Goal: Information Seeking & Learning: Learn about a topic

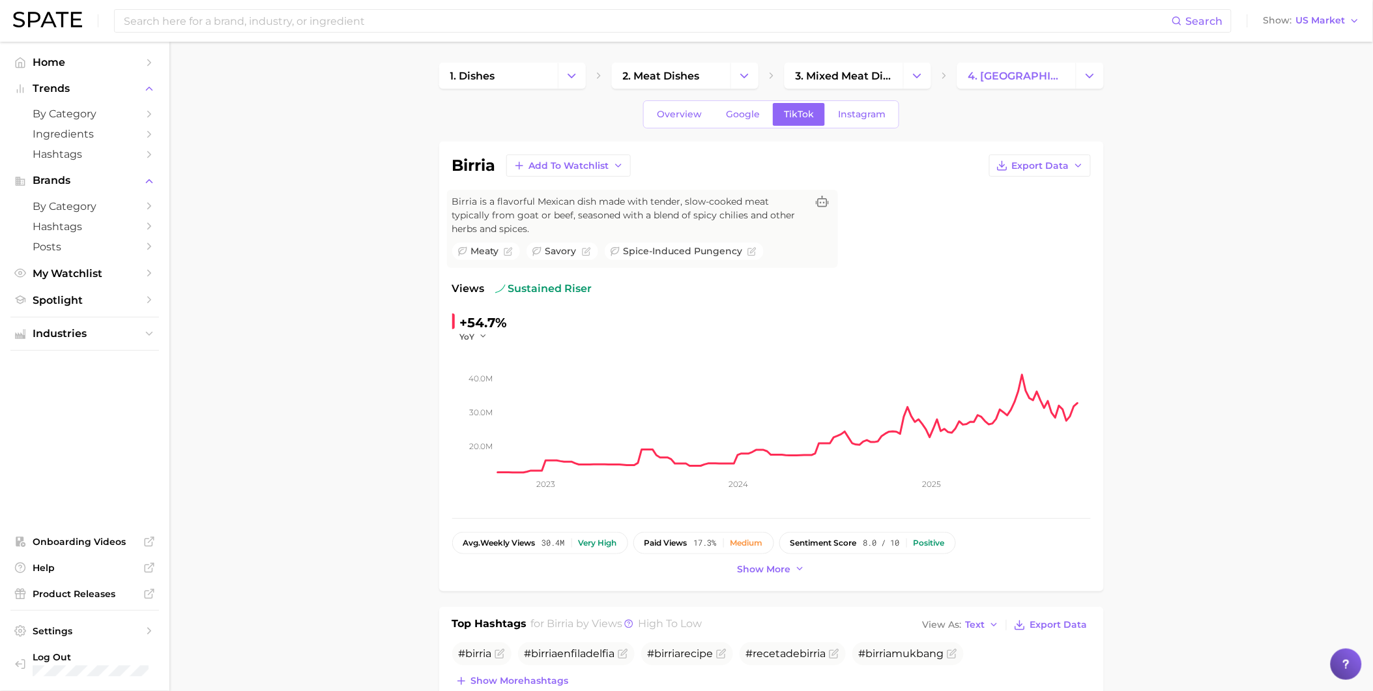
click at [380, 35] on div "Search Show US Market" at bounding box center [686, 21] width 1347 height 42
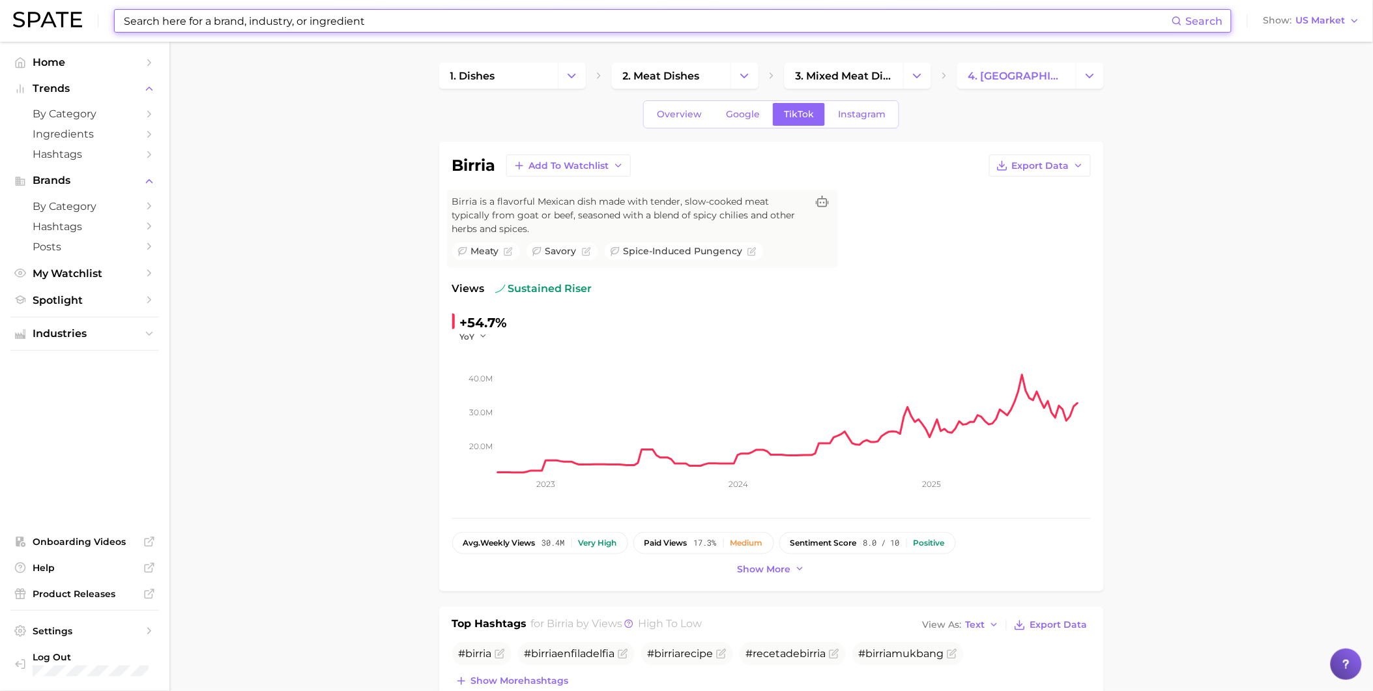
click at [386, 20] on input at bounding box center [647, 21] width 1049 height 22
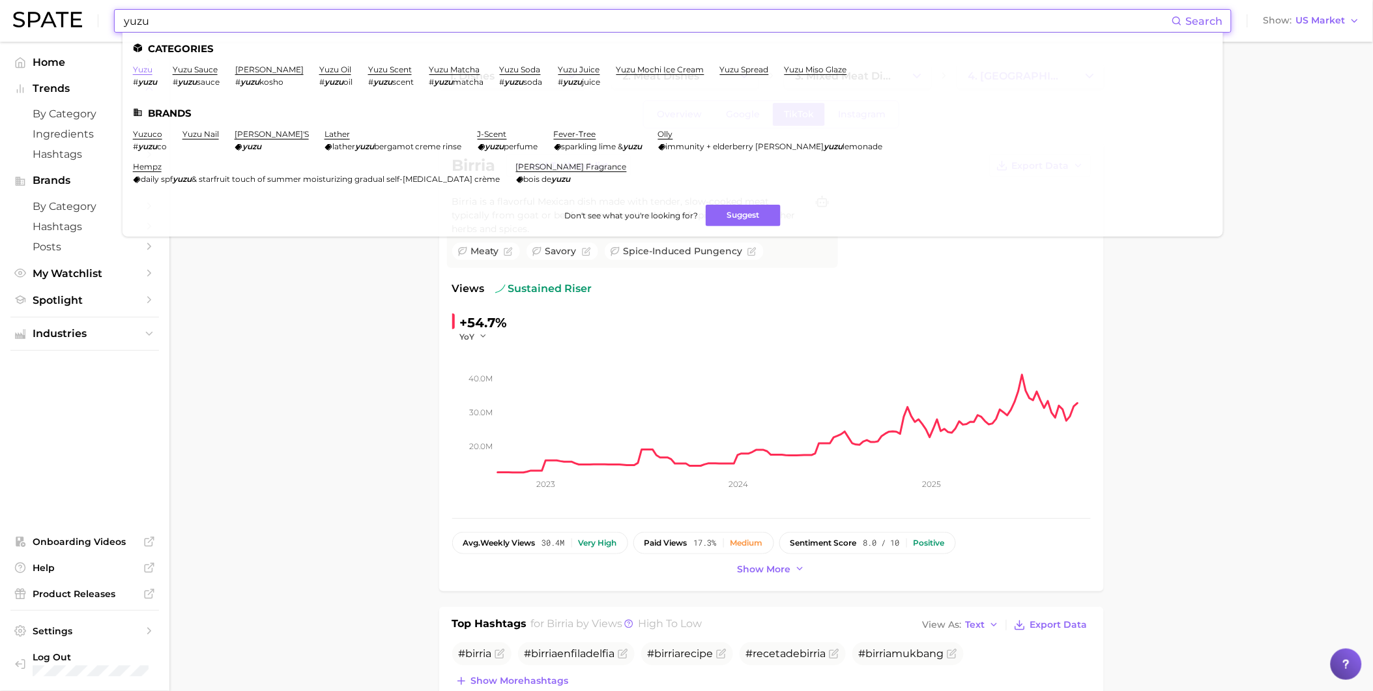
type input "yuzu"
click at [143, 70] on link "yuzu" at bounding box center [143, 70] width 20 height 10
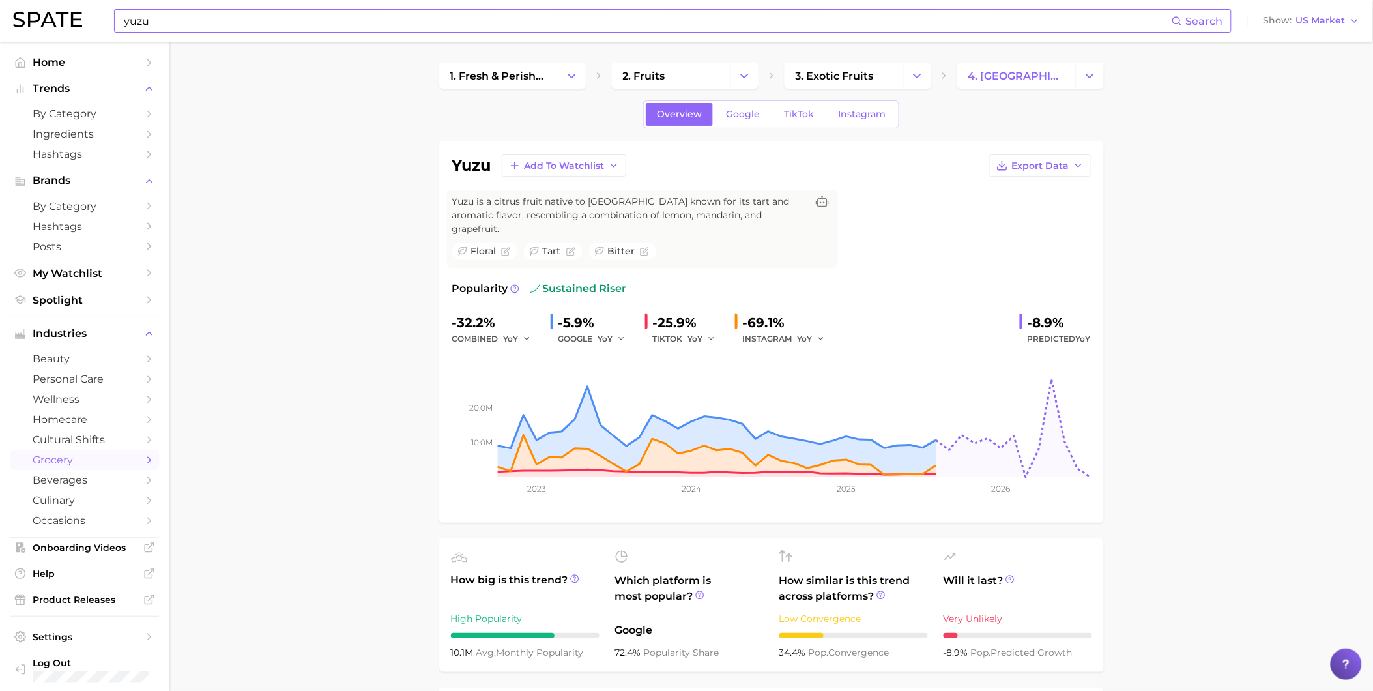
drag, startPoint x: 741, startPoint y: 211, endPoint x: 470, endPoint y: 205, distance: 270.5
click at [470, 205] on span "Yuzu is a citrus fruit native to [GEOGRAPHIC_DATA] known for its tart and aroma…" at bounding box center [629, 215] width 355 height 41
drag, startPoint x: 470, startPoint y: 205, endPoint x: 717, endPoint y: 204, distance: 247.0
click at [717, 204] on span "Yuzu is a citrus fruit native to [GEOGRAPHIC_DATA] known for its tart and aroma…" at bounding box center [629, 215] width 355 height 41
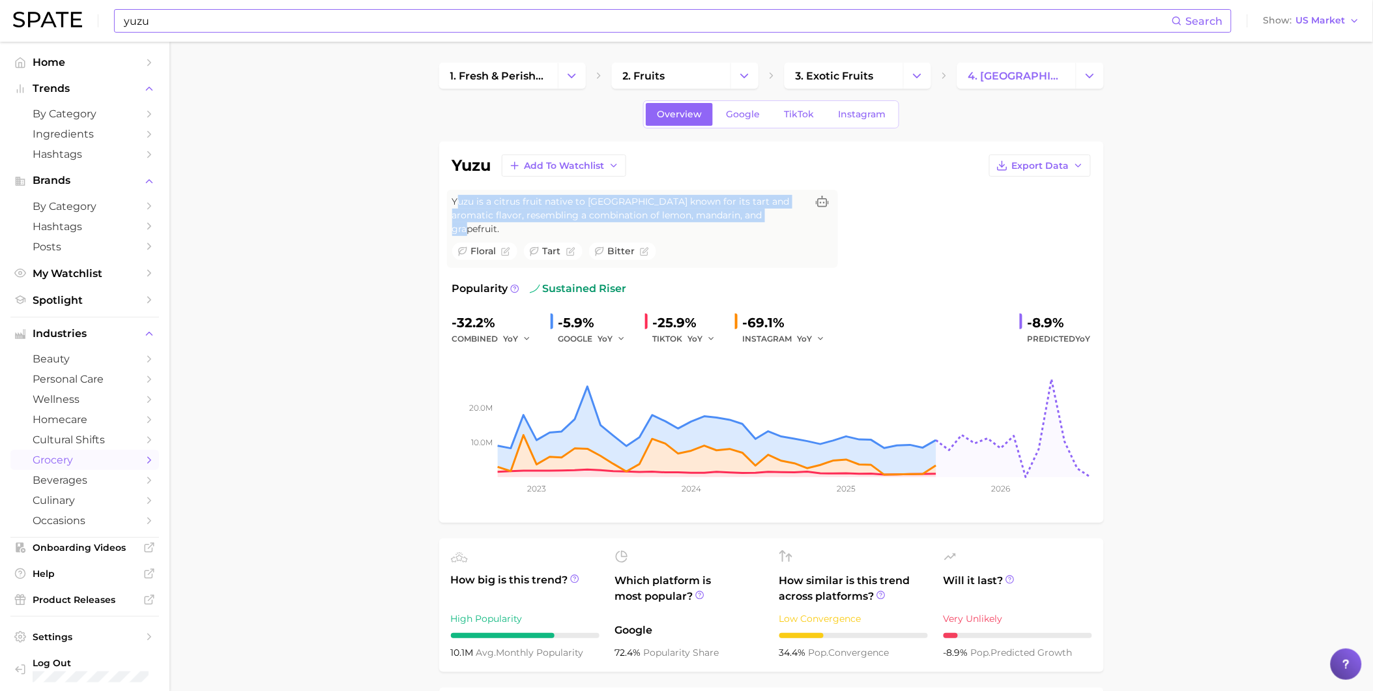
drag, startPoint x: 754, startPoint y: 216, endPoint x: 457, endPoint y: 199, distance: 297.6
click at [457, 199] on span "Yuzu is a citrus fruit native to [GEOGRAPHIC_DATA] known for its tart and aroma…" at bounding box center [629, 215] width 355 height 41
drag, startPoint x: 454, startPoint y: 198, endPoint x: 765, endPoint y: 212, distance: 311.8
click at [765, 212] on span "Yuzu is a citrus fruit native to [GEOGRAPHIC_DATA] known for its tart and aroma…" at bounding box center [629, 215] width 355 height 41
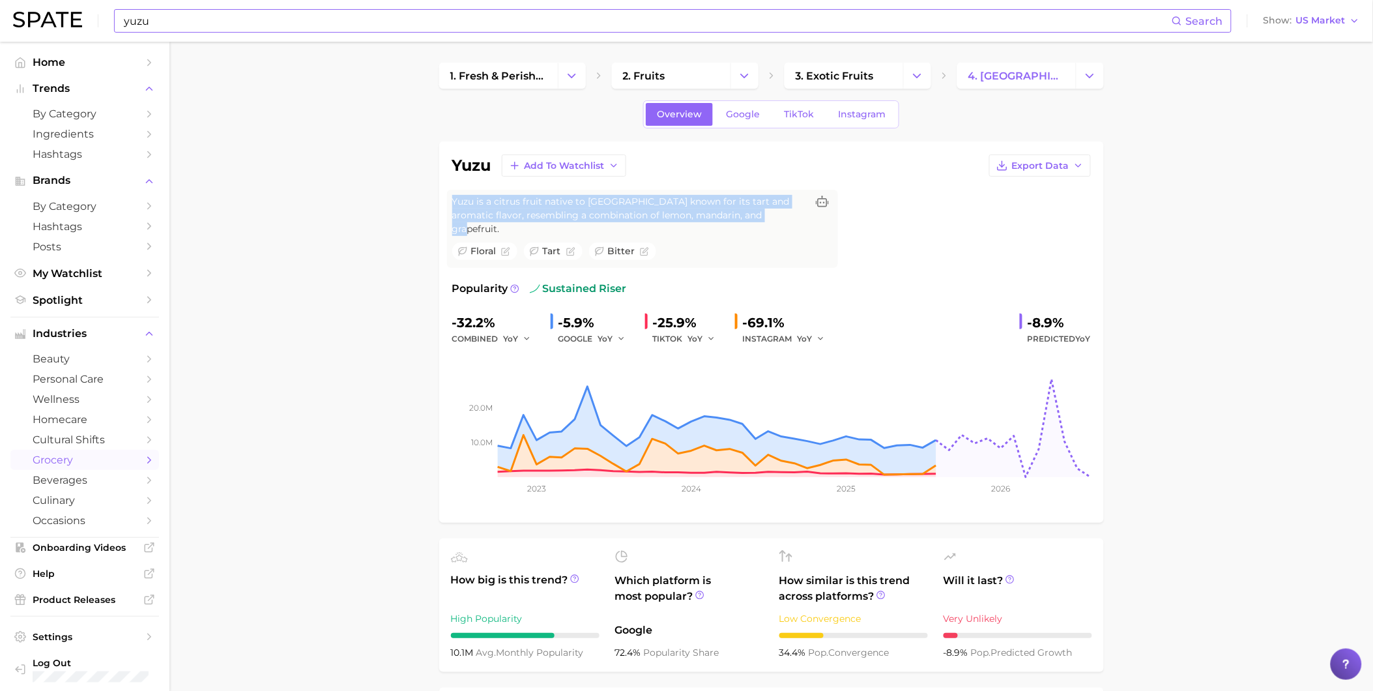
drag, startPoint x: 765, startPoint y: 212, endPoint x: 706, endPoint y: 206, distance: 59.7
copy span "Yuzu is a citrus fruit native to [GEOGRAPHIC_DATA] known for its tart and aroma…"
click at [789, 109] on span "TikTok" at bounding box center [799, 114] width 30 height 11
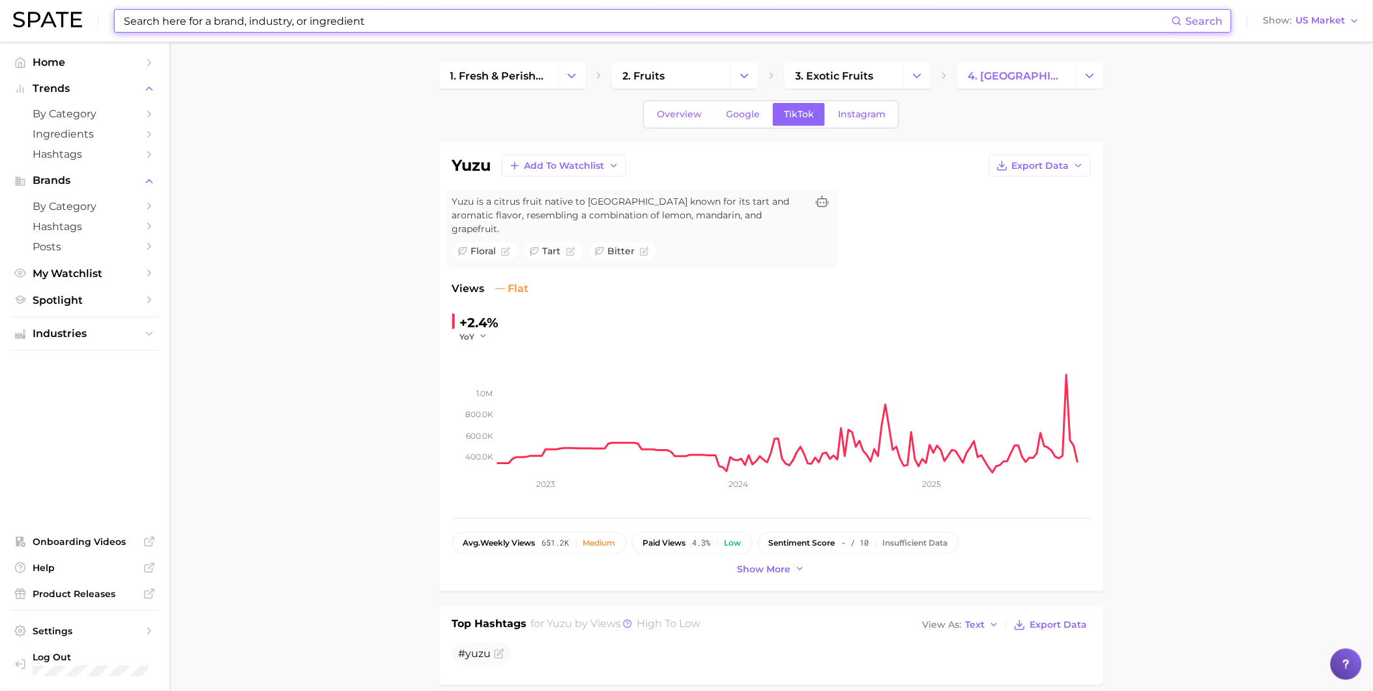
click at [305, 26] on input at bounding box center [647, 21] width 1049 height 22
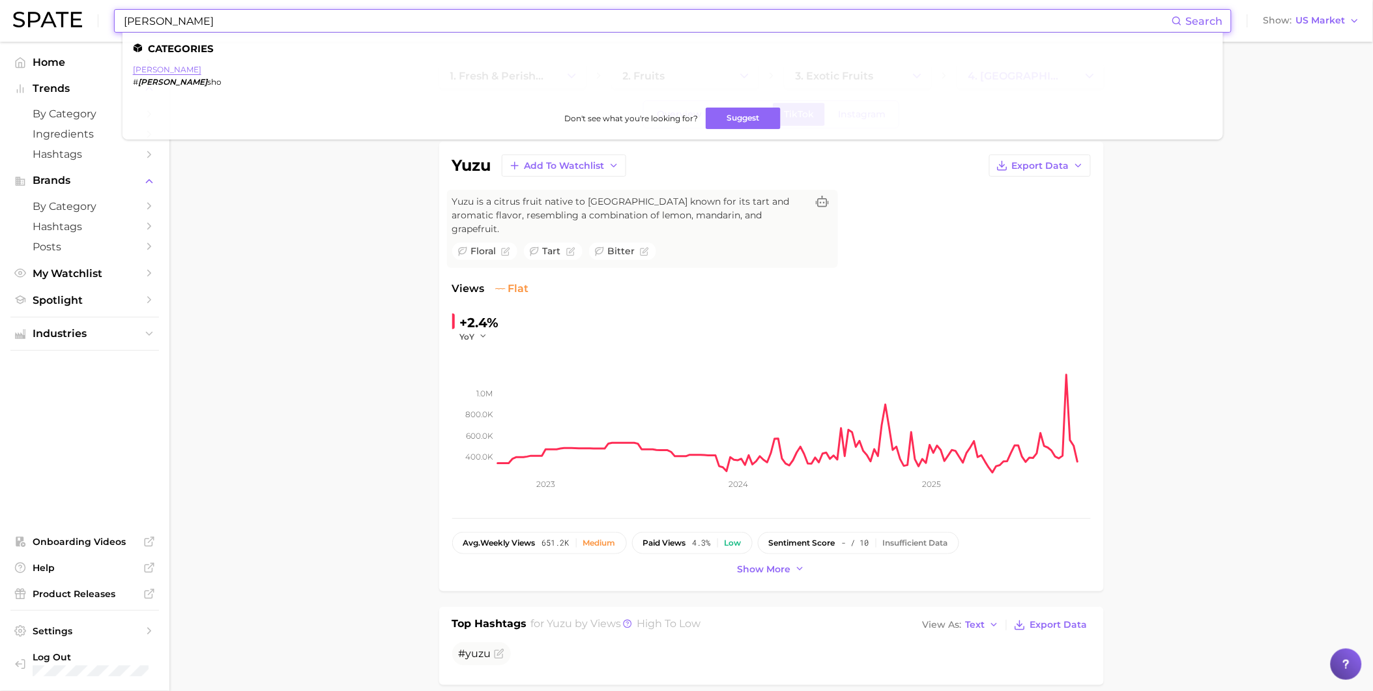
type input "[PERSON_NAME]"
click at [157, 66] on link "[PERSON_NAME]" at bounding box center [167, 70] width 68 height 10
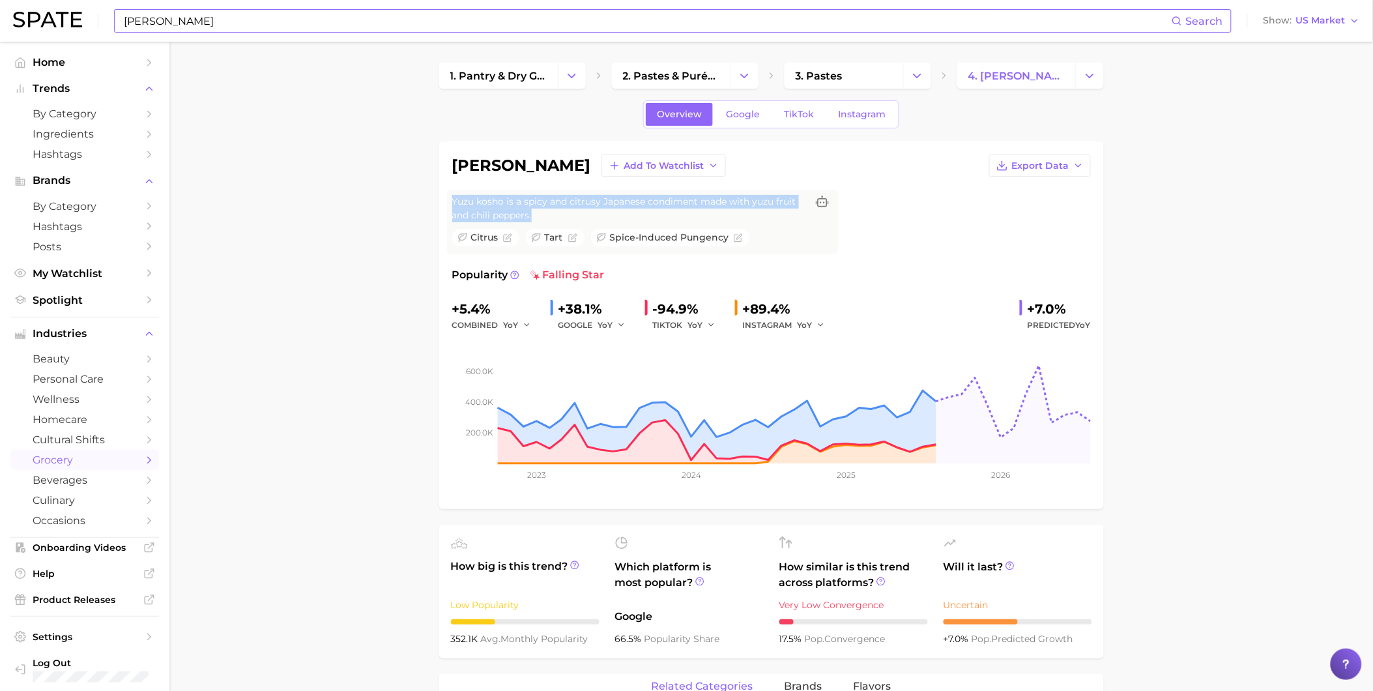
drag, startPoint x: 453, startPoint y: 197, endPoint x: 545, endPoint y: 222, distance: 95.0
click at [545, 222] on span "Yuzu kosho is a spicy and citrusy Japanese condiment made with yuzu fruit and c…" at bounding box center [629, 208] width 355 height 27
click at [792, 119] on span "TikTok" at bounding box center [799, 114] width 30 height 11
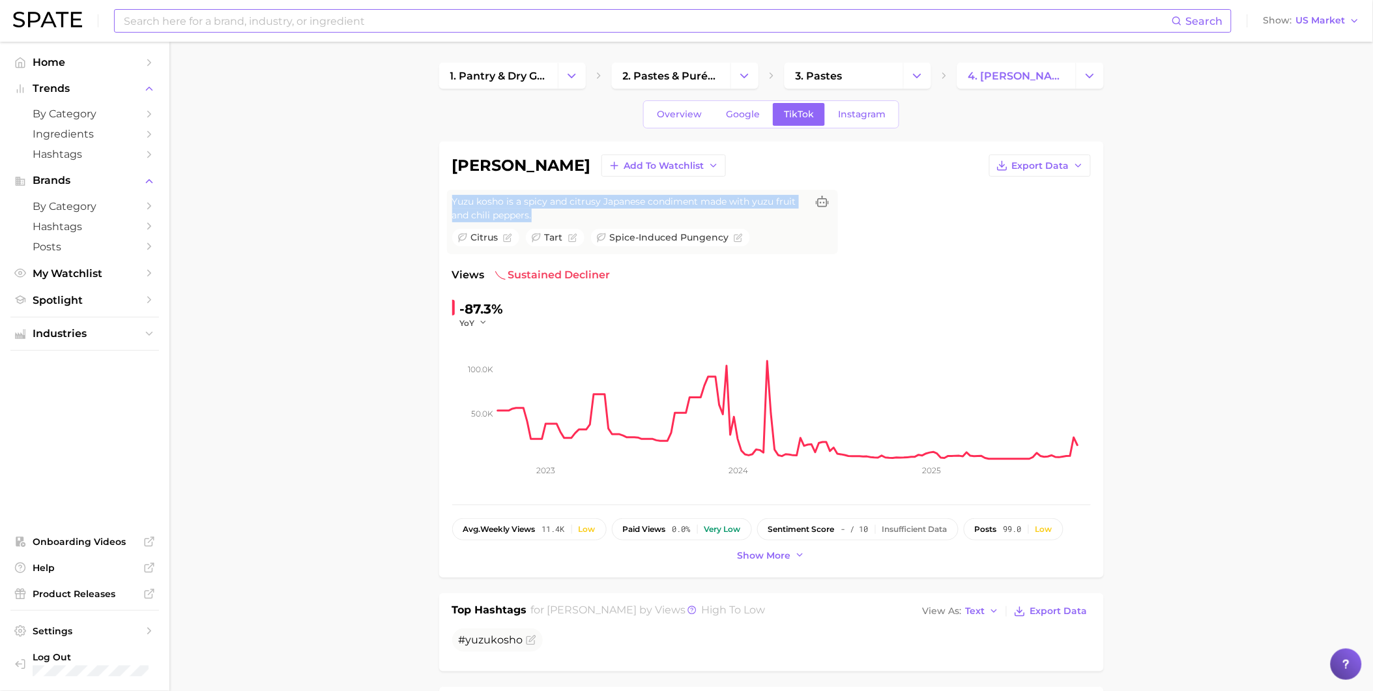
drag, startPoint x: 540, startPoint y: 218, endPoint x: 431, endPoint y: 200, distance: 109.7
drag, startPoint x: 431, startPoint y: 200, endPoint x: 491, endPoint y: 200, distance: 60.0
copy span "Yuzu kosho is a spicy and citrusy Japanese condiment made with yuzu fruit and c…"
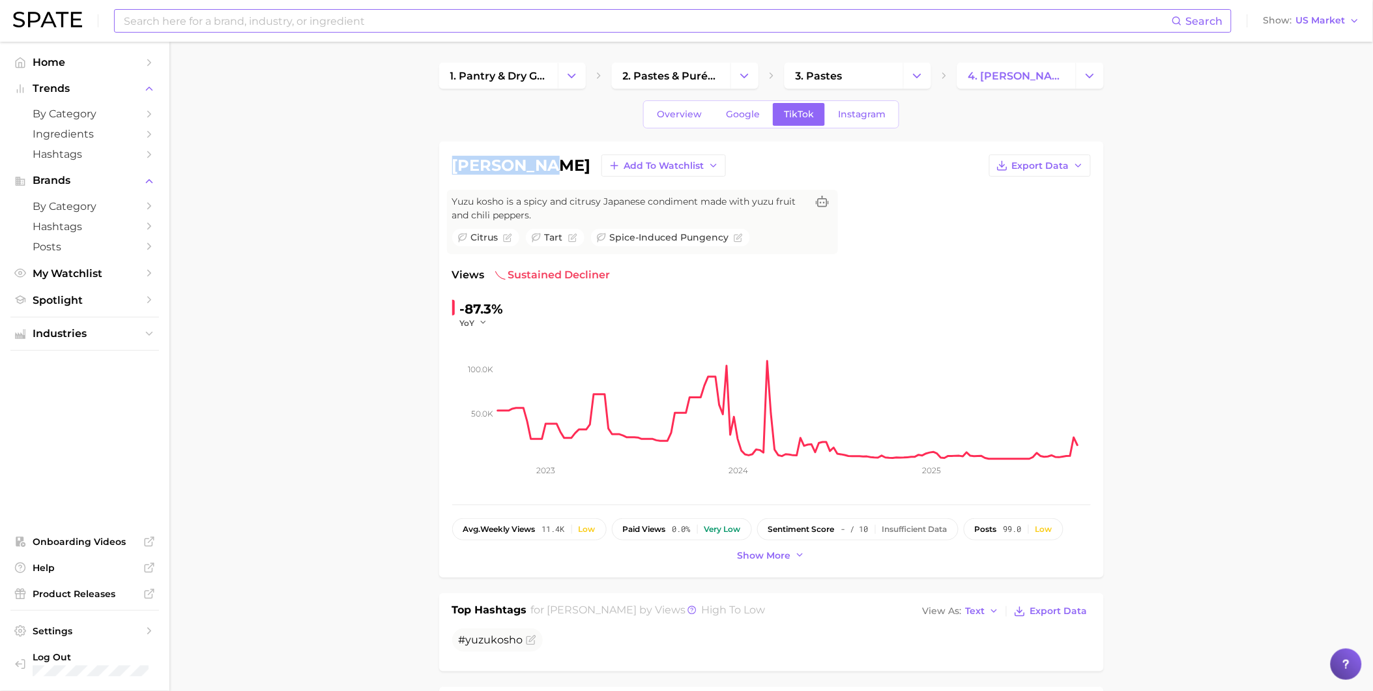
drag, startPoint x: 454, startPoint y: 164, endPoint x: 544, endPoint y: 167, distance: 90.0
click at [544, 167] on h1 "[PERSON_NAME]" at bounding box center [521, 166] width 139 height 16
copy h1 "[PERSON_NAME]"
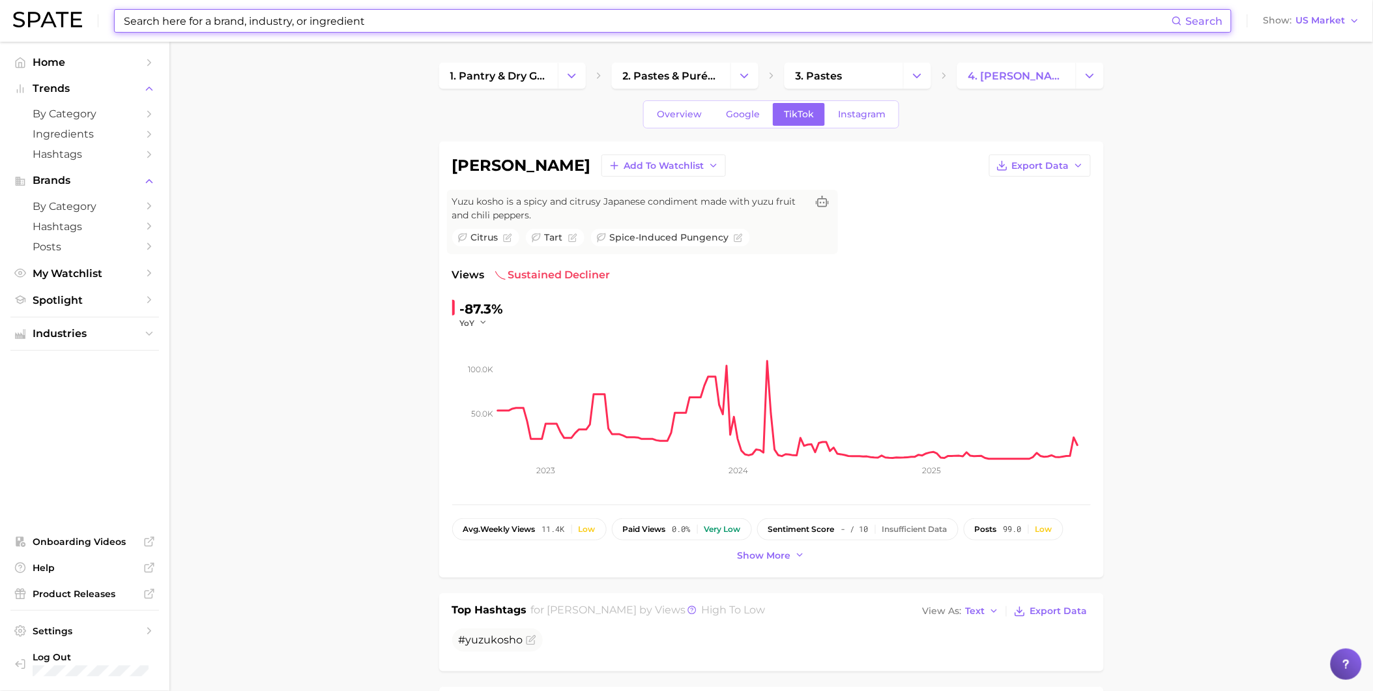
click at [205, 13] on input at bounding box center [647, 21] width 1049 height 22
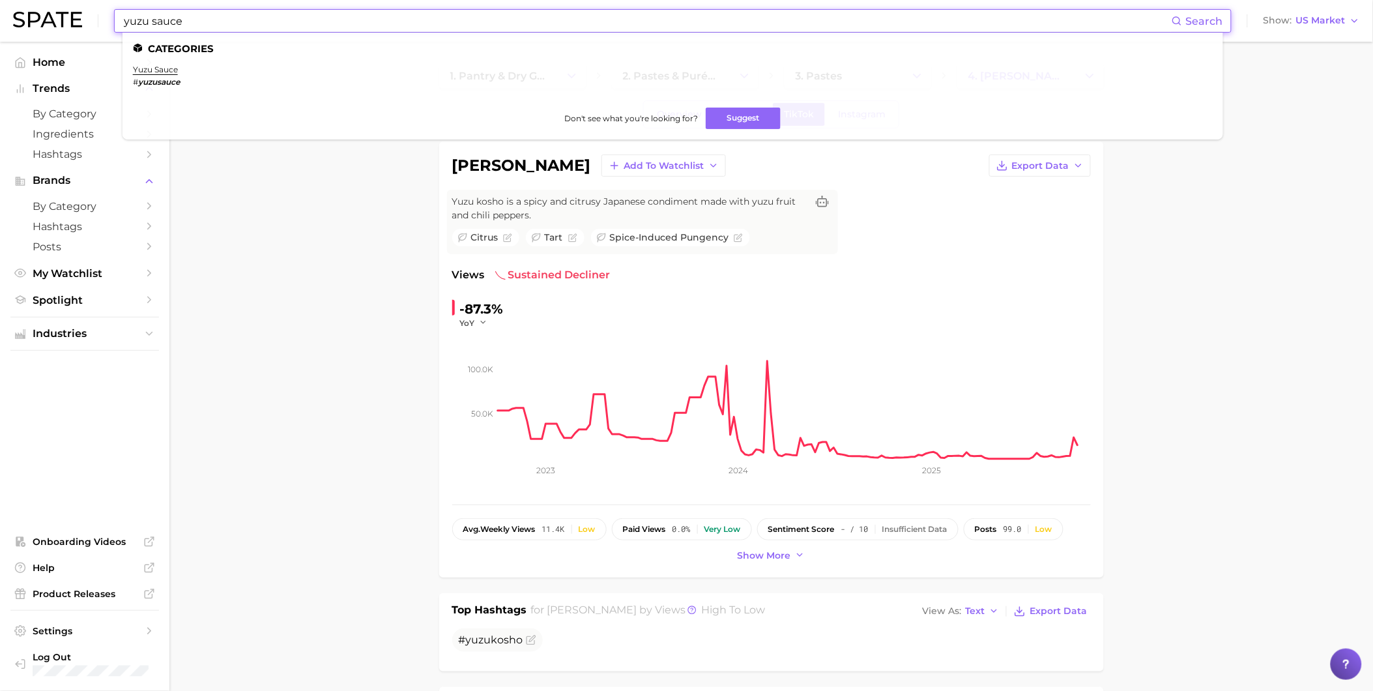
type input "yuzu sauce"
click at [164, 80] on em "yuzusauce" at bounding box center [159, 82] width 42 height 10
click at [164, 74] on link "yuzu sauce" at bounding box center [155, 70] width 45 height 10
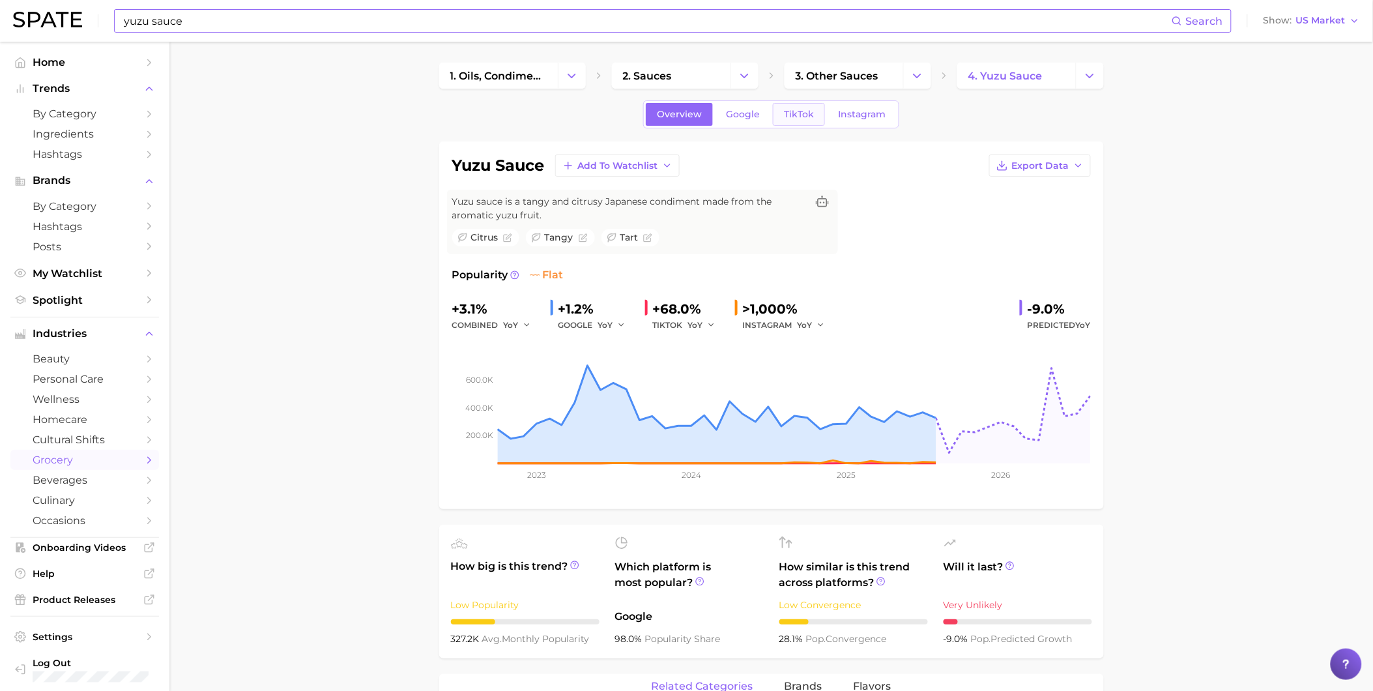
click at [799, 121] on link "TikTok" at bounding box center [799, 114] width 52 height 23
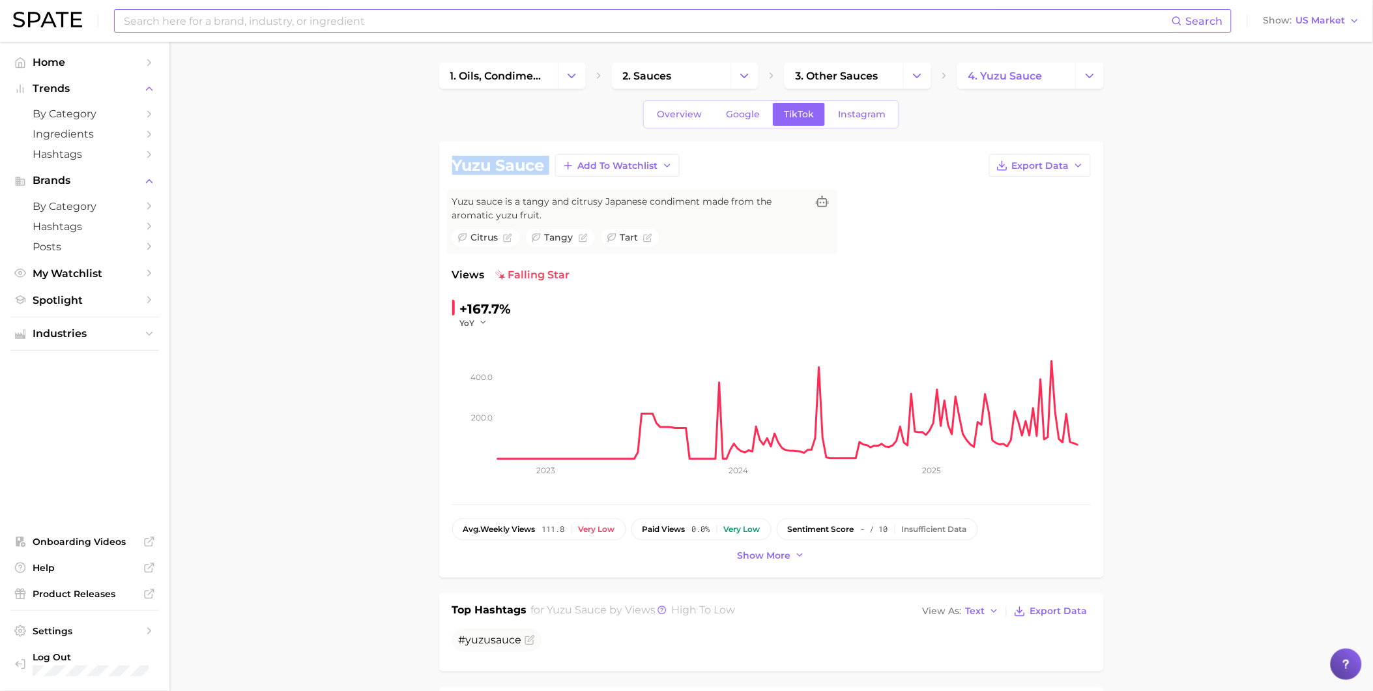
drag, startPoint x: 455, startPoint y: 165, endPoint x: 540, endPoint y: 193, distance: 89.2
click at [540, 193] on div "yuzu sauce Add to Watchlist Export Data Yuzu sauce is a tangy and citrusy Japan…" at bounding box center [771, 359] width 639 height 410
drag, startPoint x: 540, startPoint y: 193, endPoint x: 522, endPoint y: 170, distance: 28.8
copy div "yuzu sauce Add to Watchlist Export Data"
drag, startPoint x: 558, startPoint y: 219, endPoint x: 446, endPoint y: 214, distance: 112.2
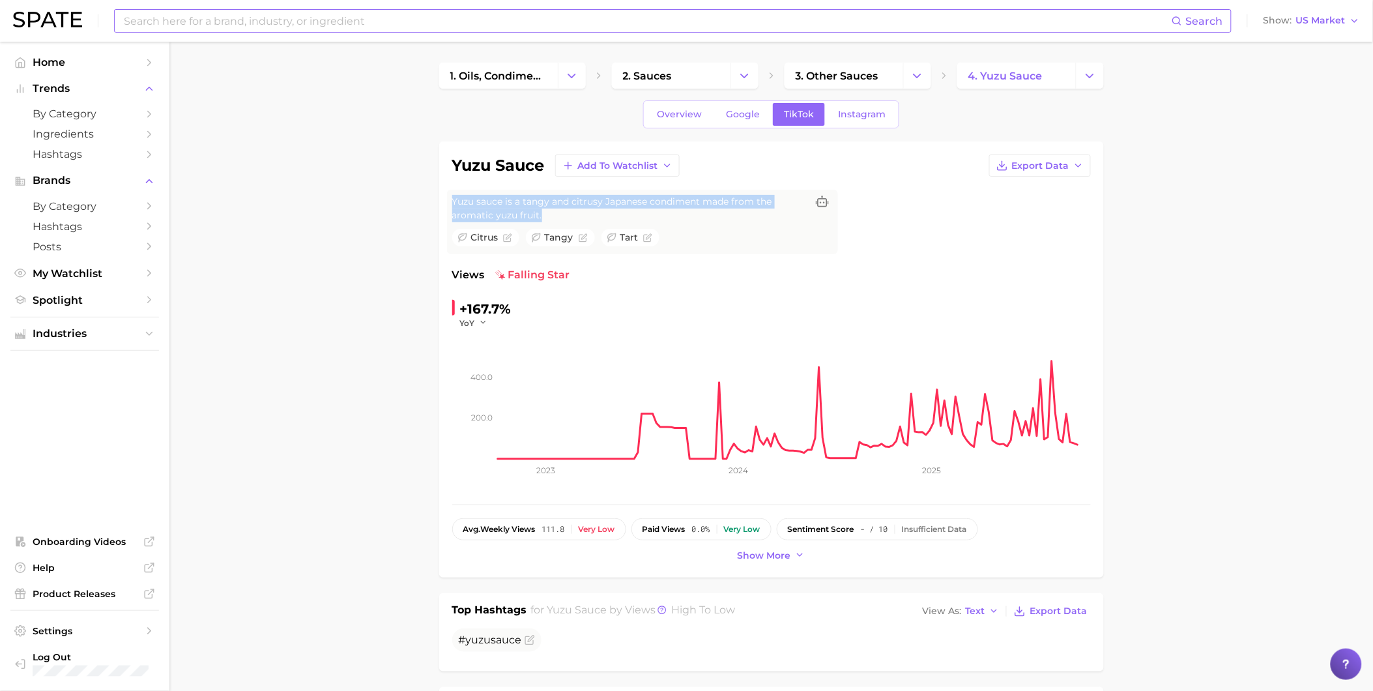
click at [447, 214] on div "Yuzu sauce is a tangy and citrusy Japanese condiment made from the aromatic yuz…" at bounding box center [642, 222] width 391 height 65
drag, startPoint x: 446, startPoint y: 214, endPoint x: 504, endPoint y: 212, distance: 57.4
copy span "Yuzu sauce is a tangy and citrusy Japanese condiment made from the aromatic yuz…"
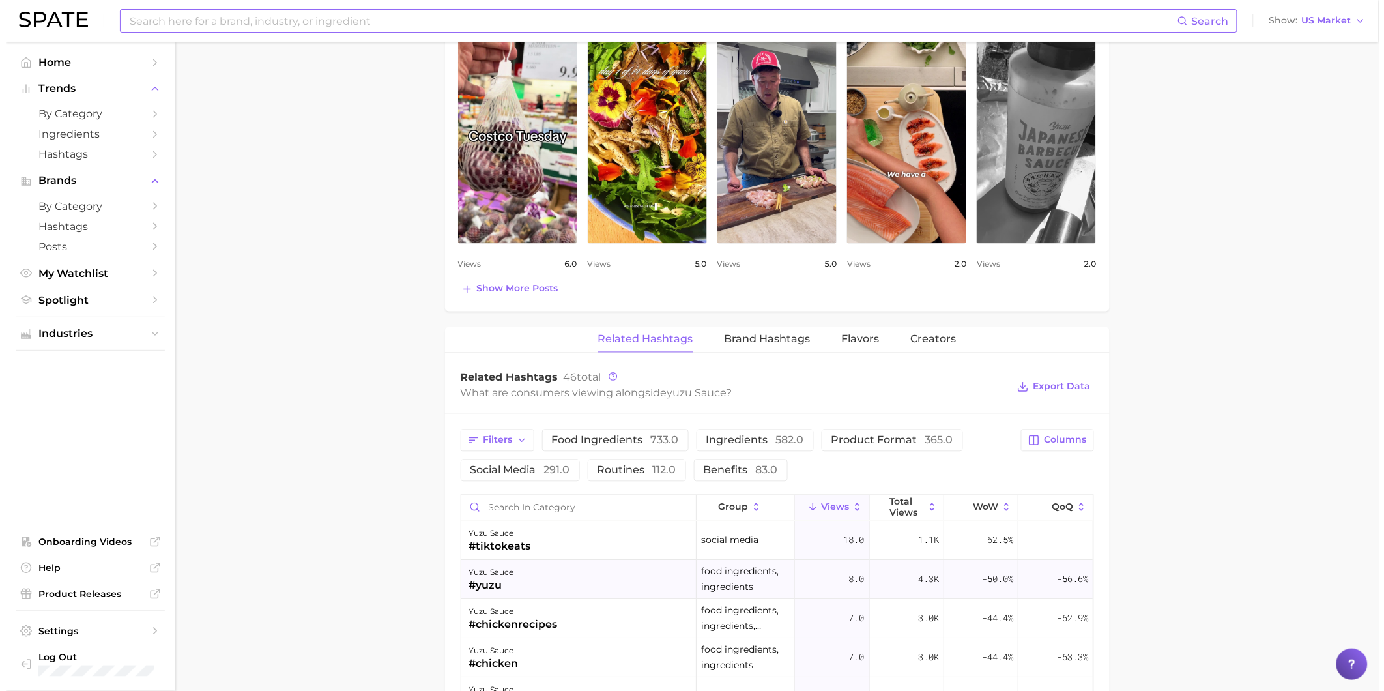
scroll to position [724, 0]
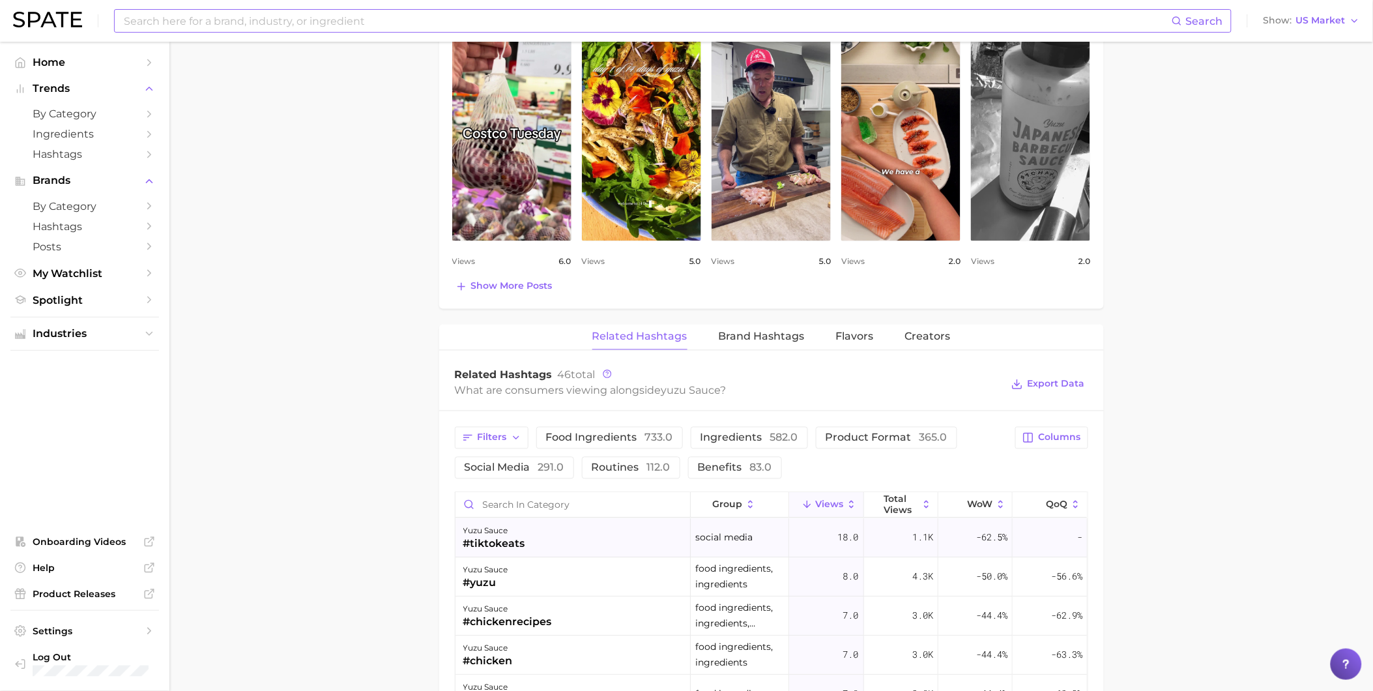
click at [582, 553] on div "yuzu sauce #tiktokeats" at bounding box center [573, 538] width 235 height 39
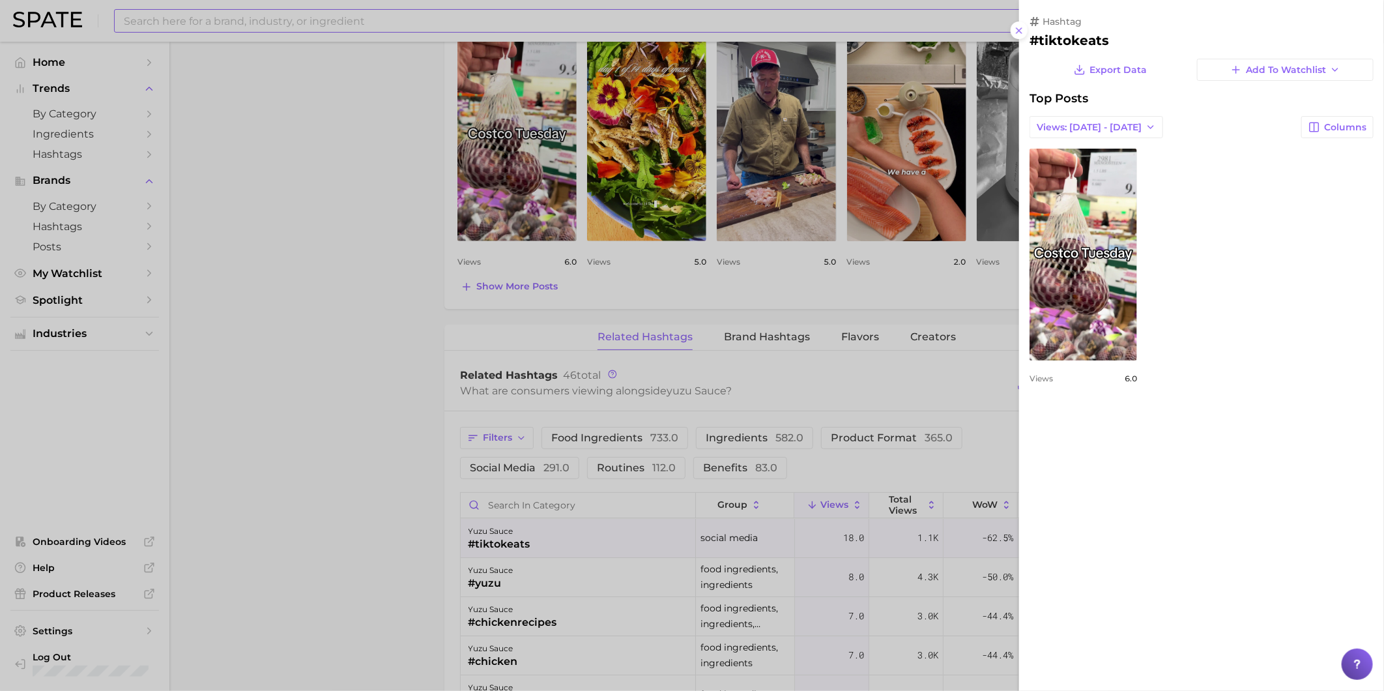
scroll to position [0, 0]
click at [586, 578] on div at bounding box center [692, 345] width 1384 height 691
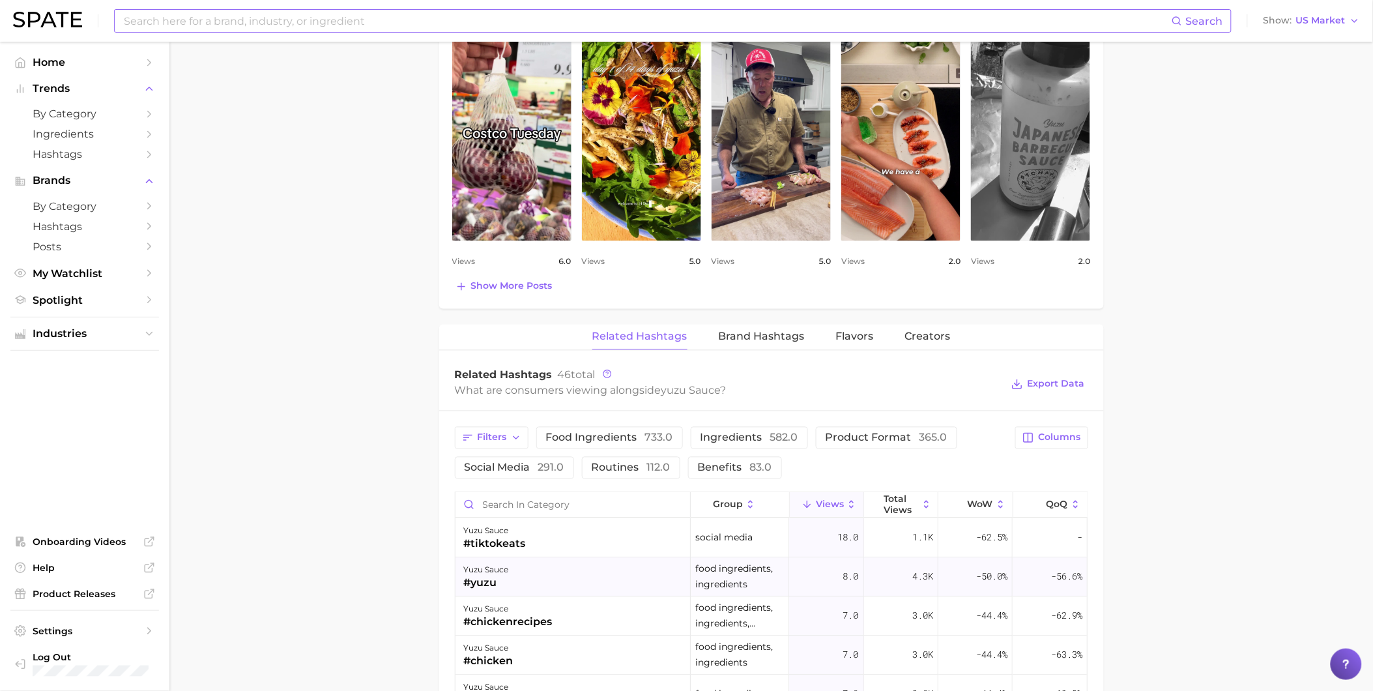
click at [588, 579] on div "yuzu sauce #yuzu" at bounding box center [573, 577] width 235 height 39
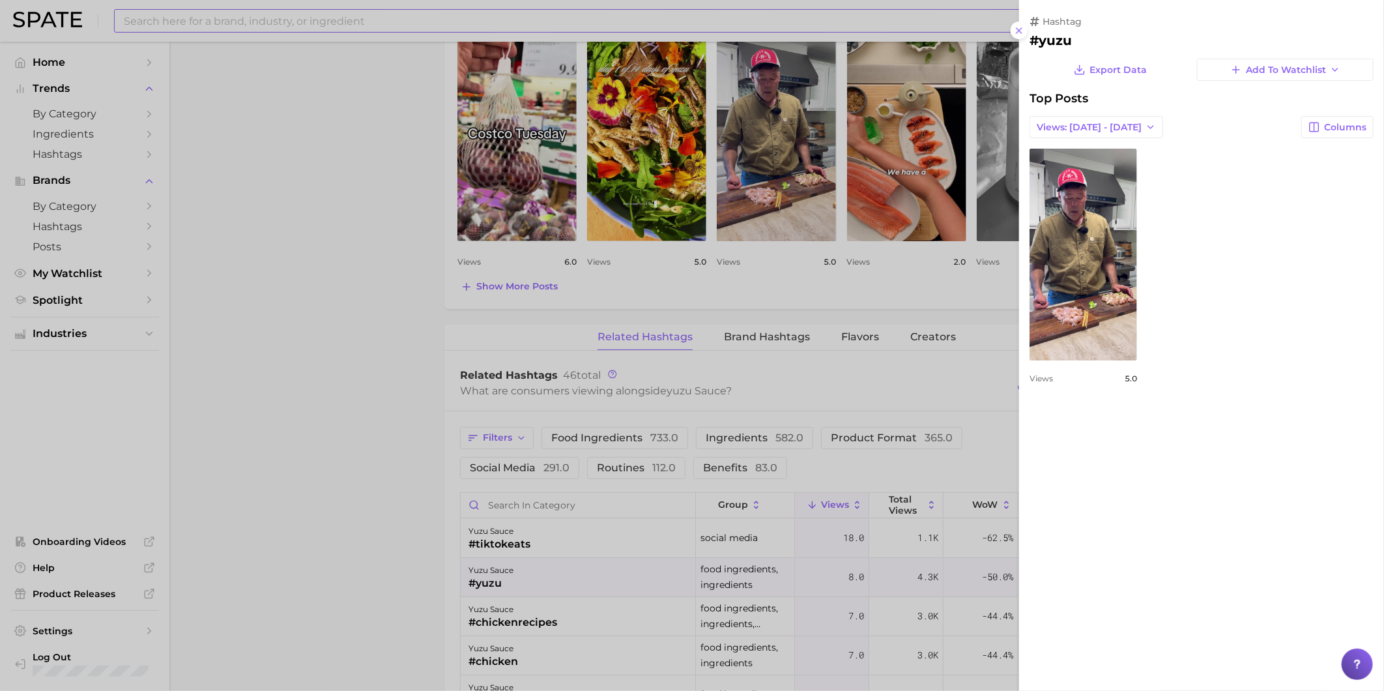
click at [601, 617] on div at bounding box center [692, 345] width 1384 height 691
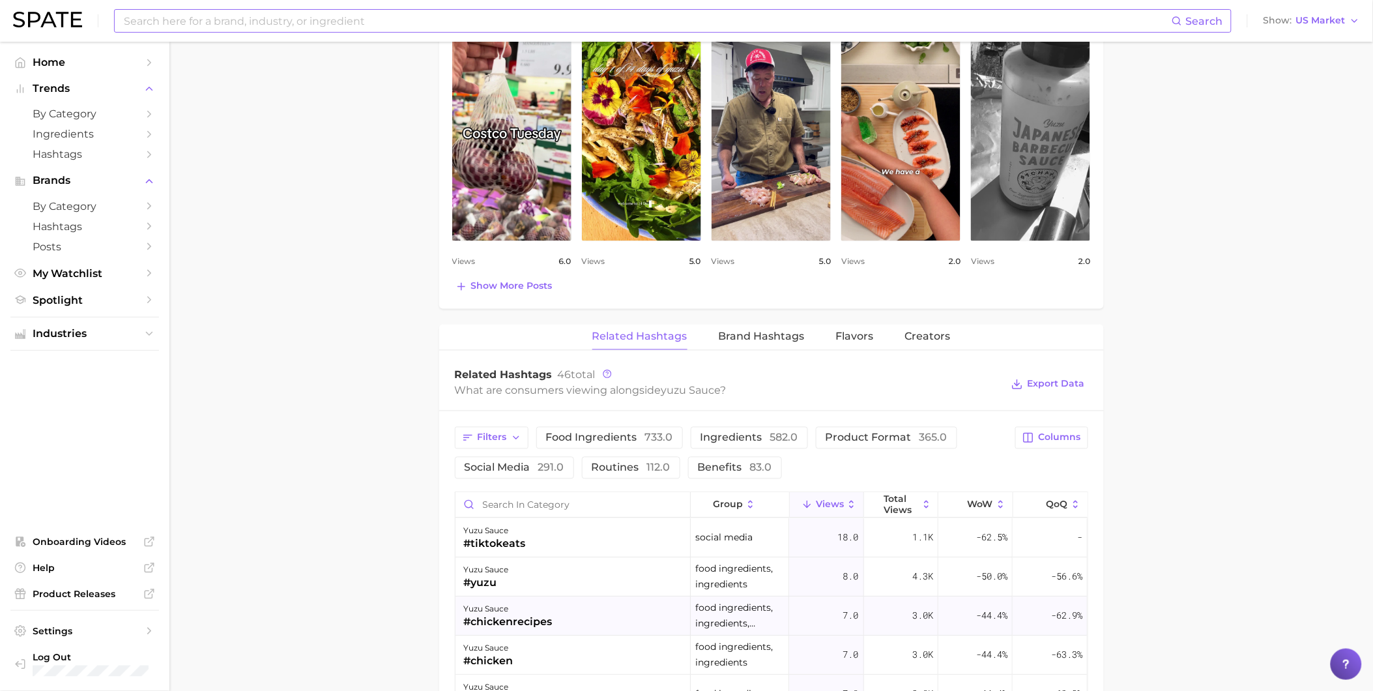
click at [609, 629] on div "yuzu sauce #chickenrecipes" at bounding box center [573, 616] width 235 height 39
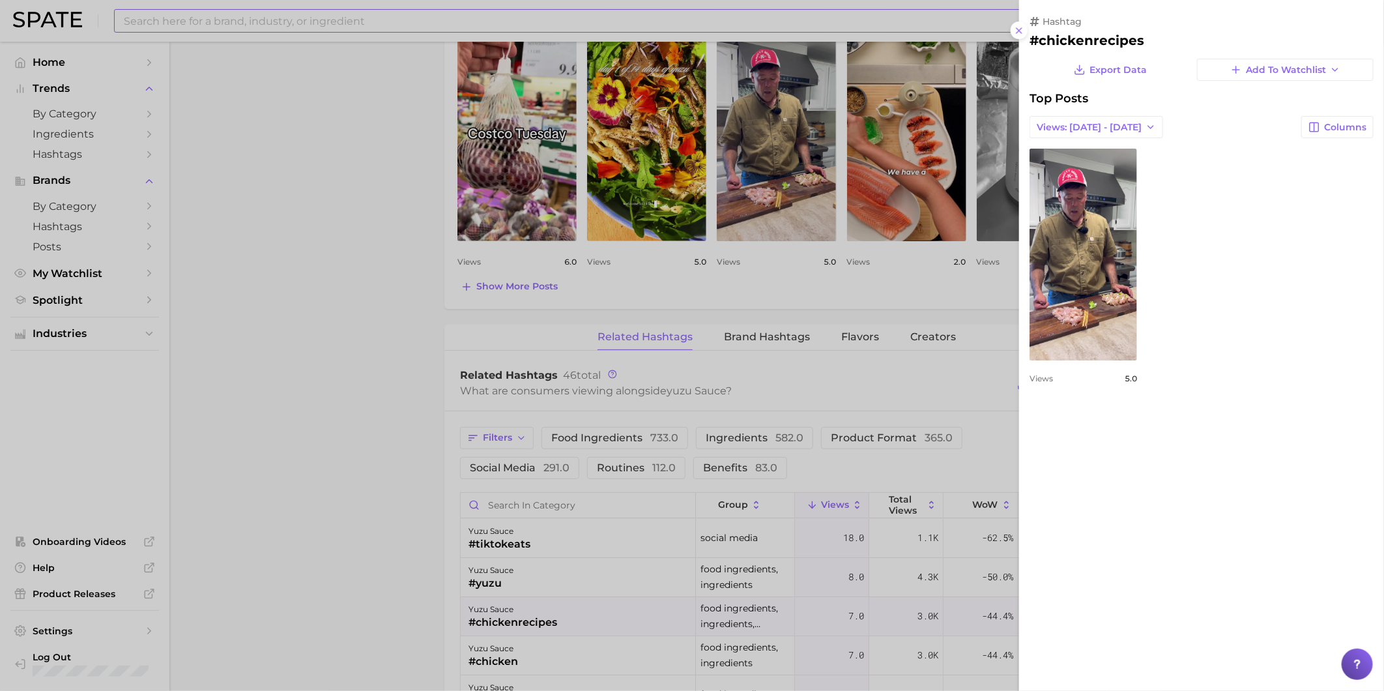
click at [609, 668] on div at bounding box center [692, 345] width 1384 height 691
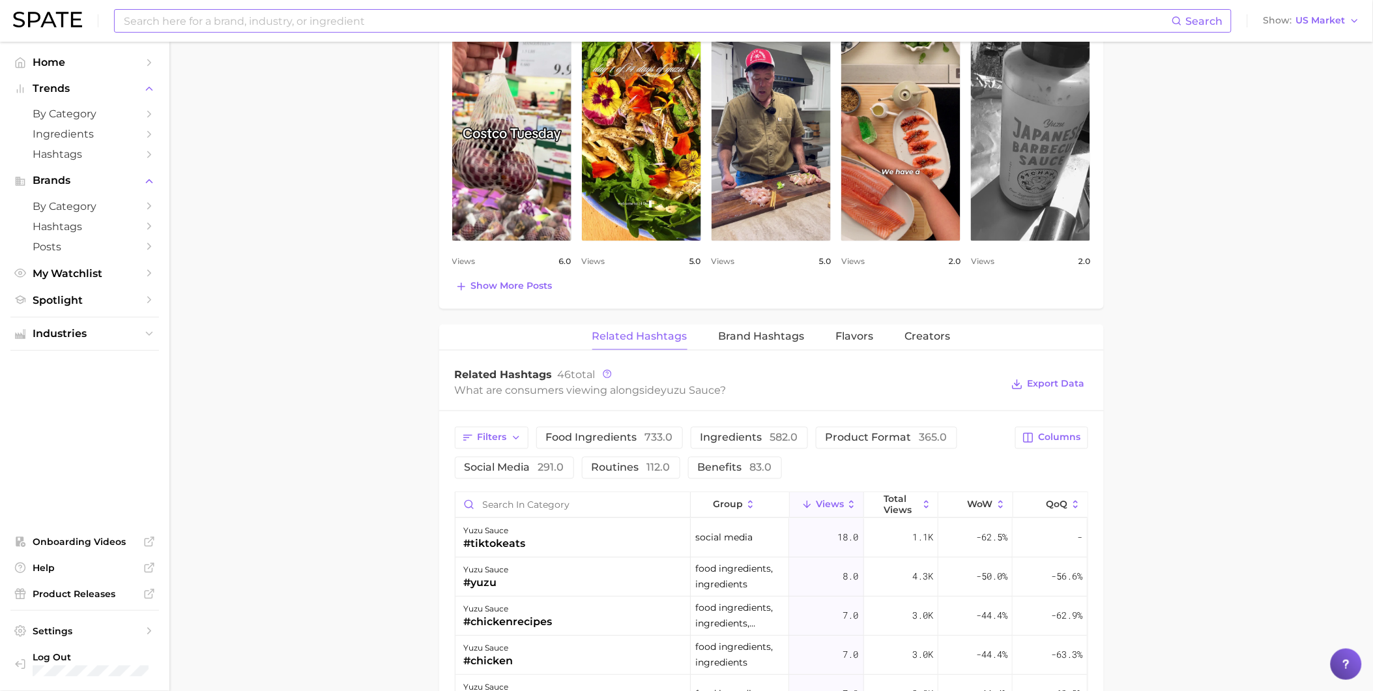
click at [609, 668] on div "yuzu sauce #chicken" at bounding box center [573, 655] width 235 height 39
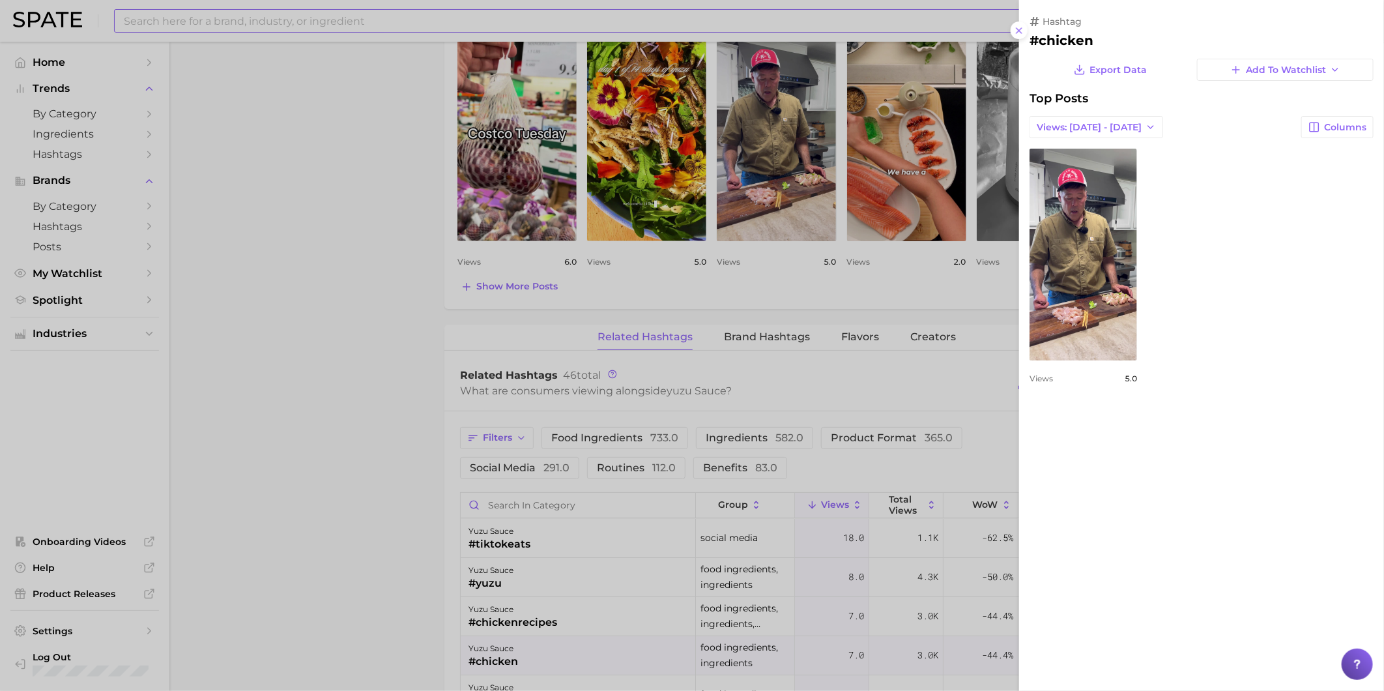
click at [590, 616] on div at bounding box center [692, 345] width 1384 height 691
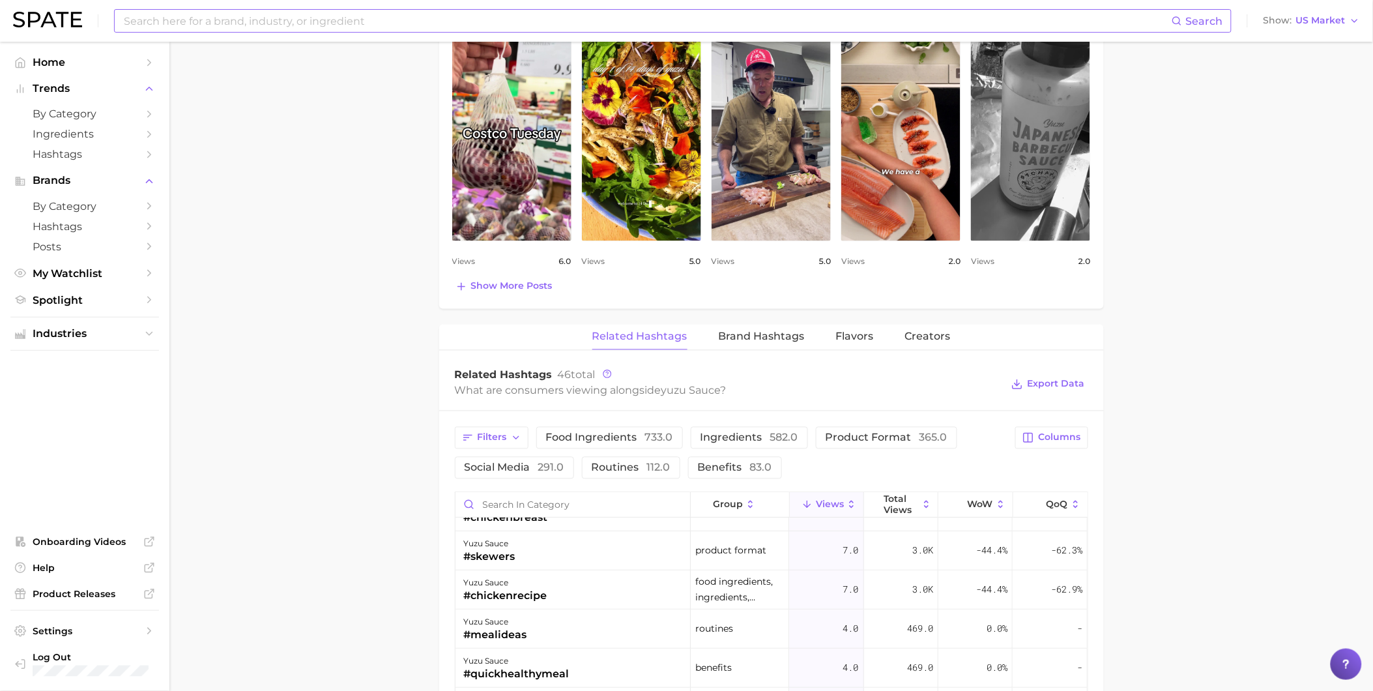
scroll to position [289, 0]
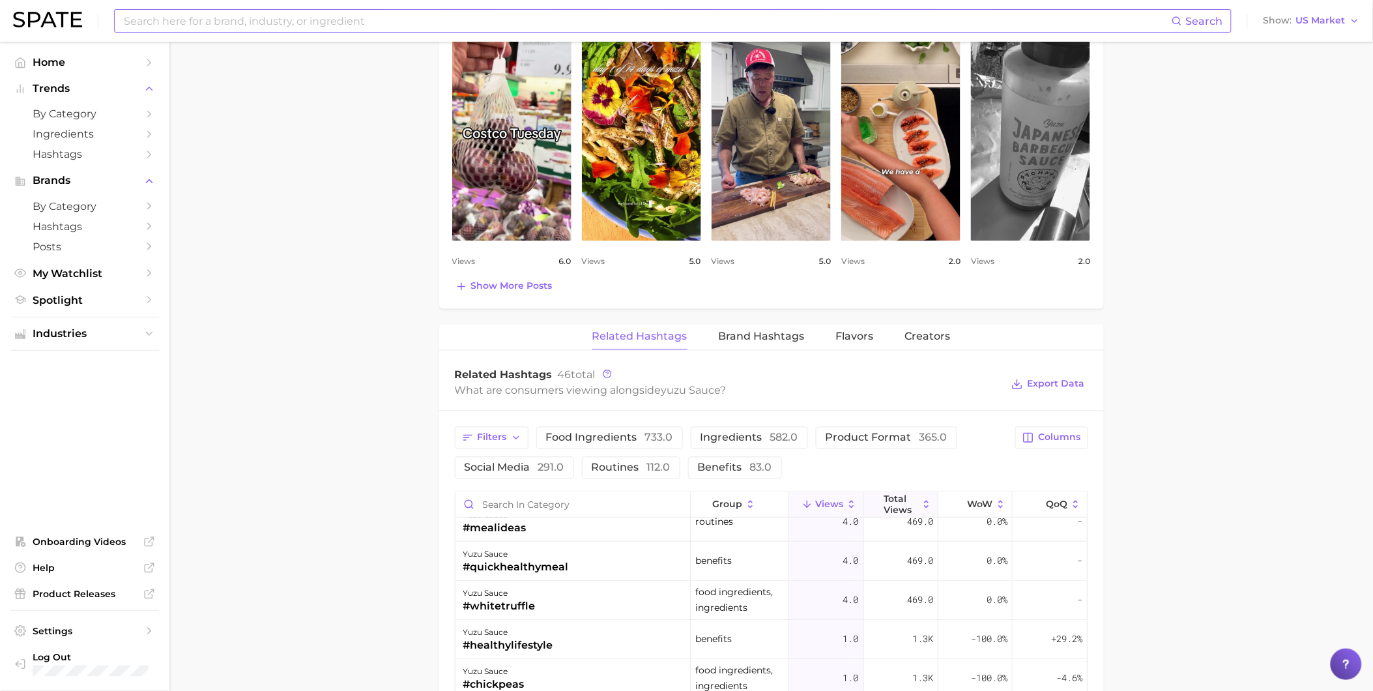
click at [905, 500] on span "Total Views" at bounding box center [901, 504] width 35 height 21
